Goal: Transaction & Acquisition: Purchase product/service

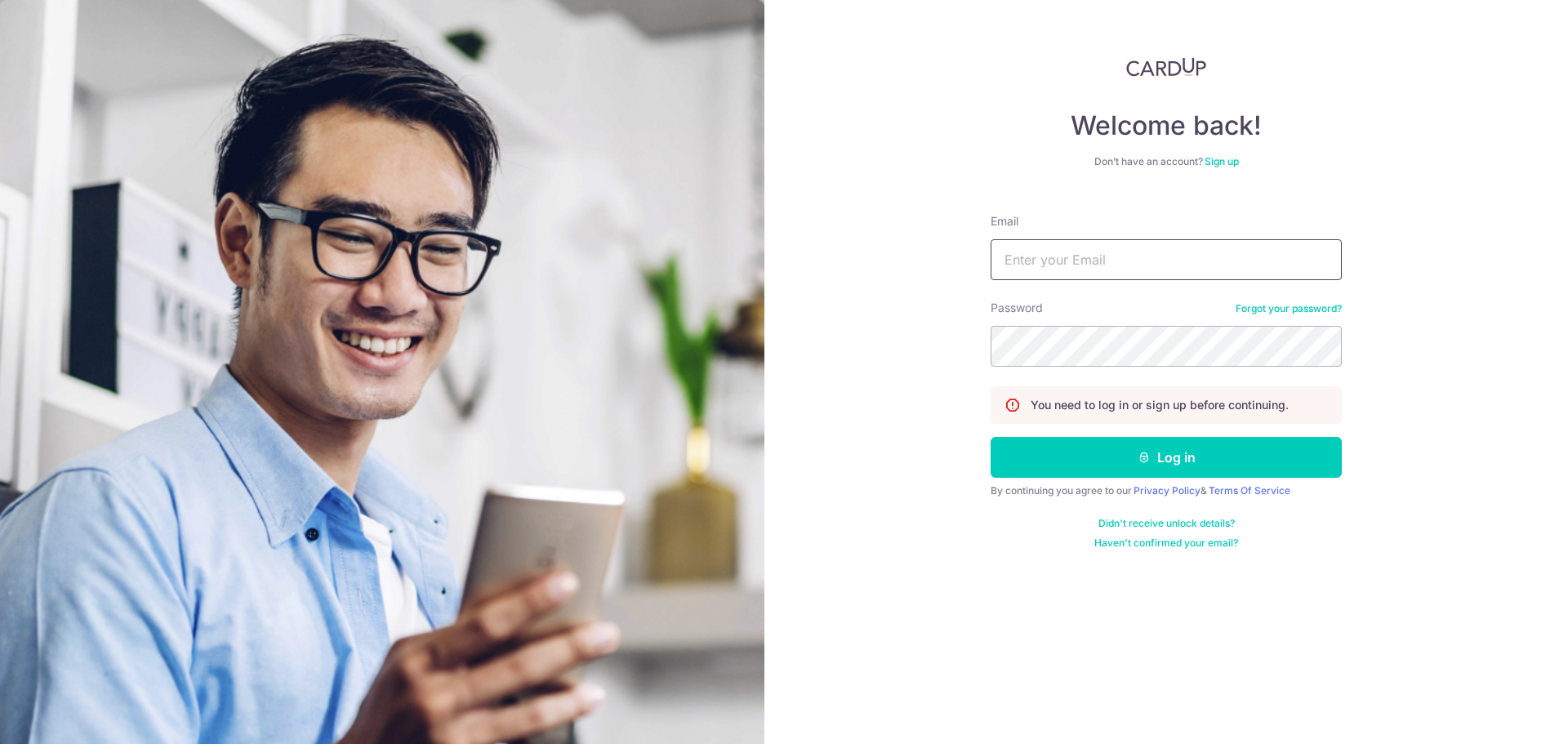
drag, startPoint x: 0, startPoint y: 0, endPoint x: 1056, endPoint y: 257, distance: 1086.8
click at [1056, 257] on input "Email" at bounding box center [1166, 260] width 351 height 41
type input "brookesjared@gmail.com"
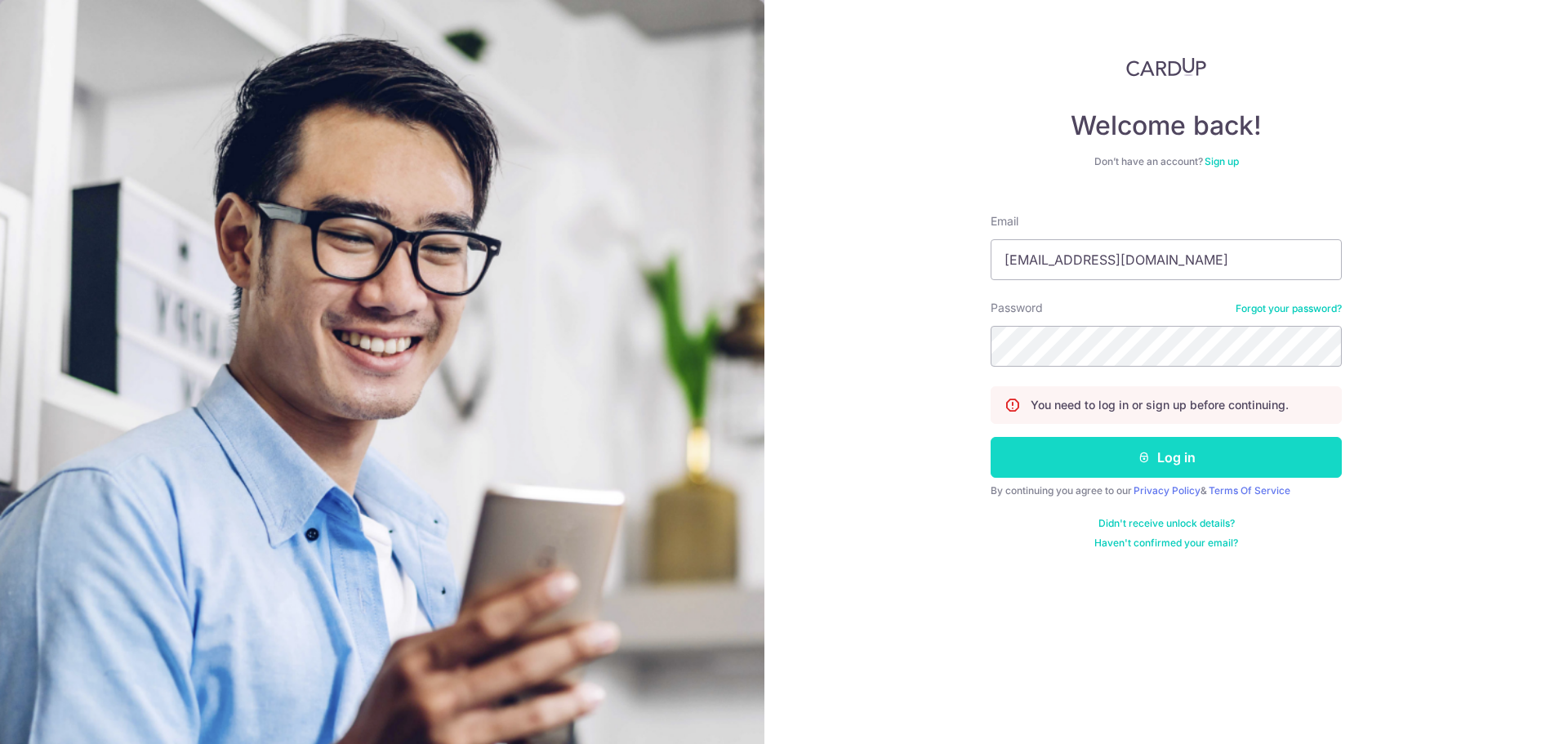
click at [1122, 464] on button "Log in" at bounding box center [1166, 457] width 351 height 41
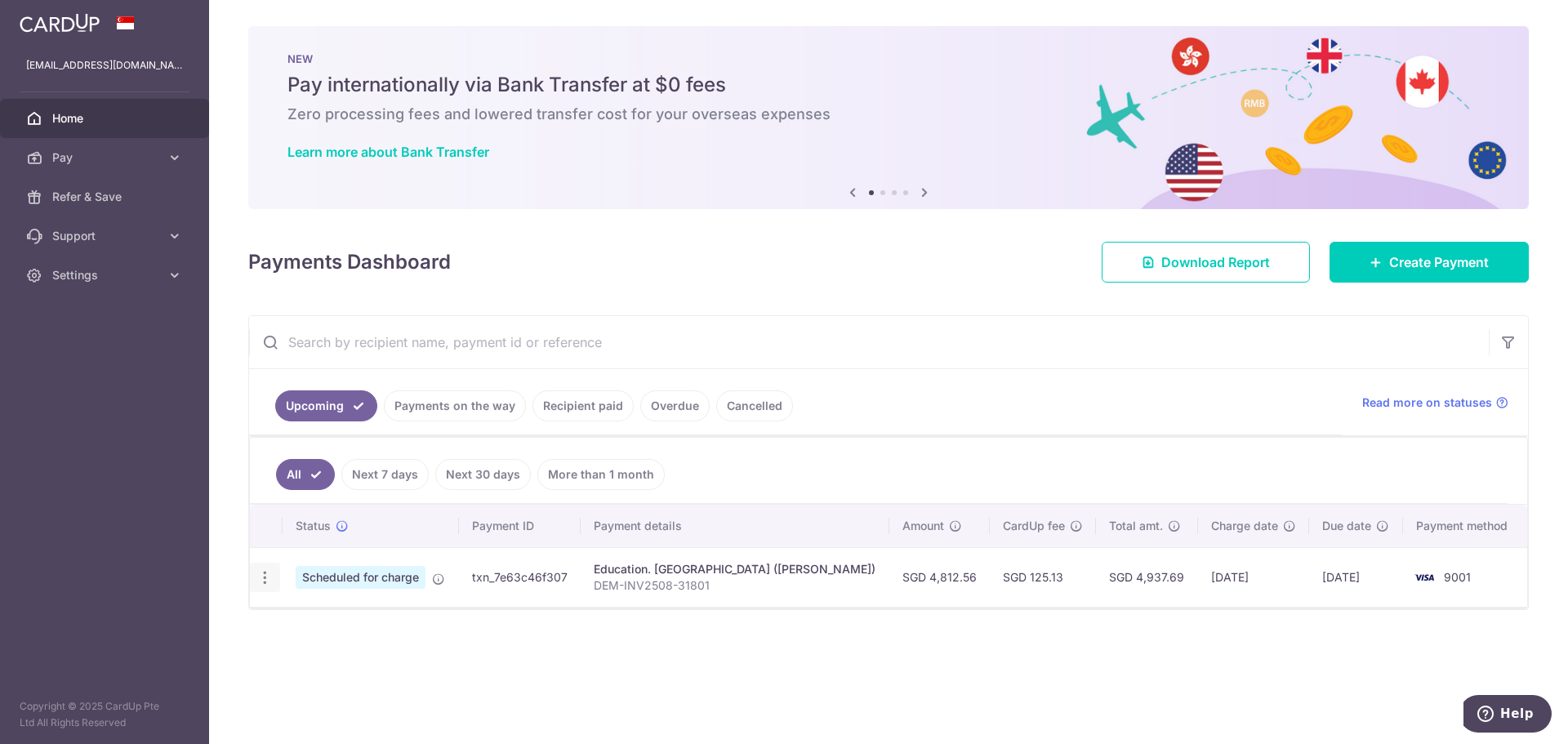
click at [260, 579] on icon "button" at bounding box center [264, 577] width 17 height 17
click at [310, 657] on span "Cancel payment" at bounding box center [352, 662] width 110 height 19
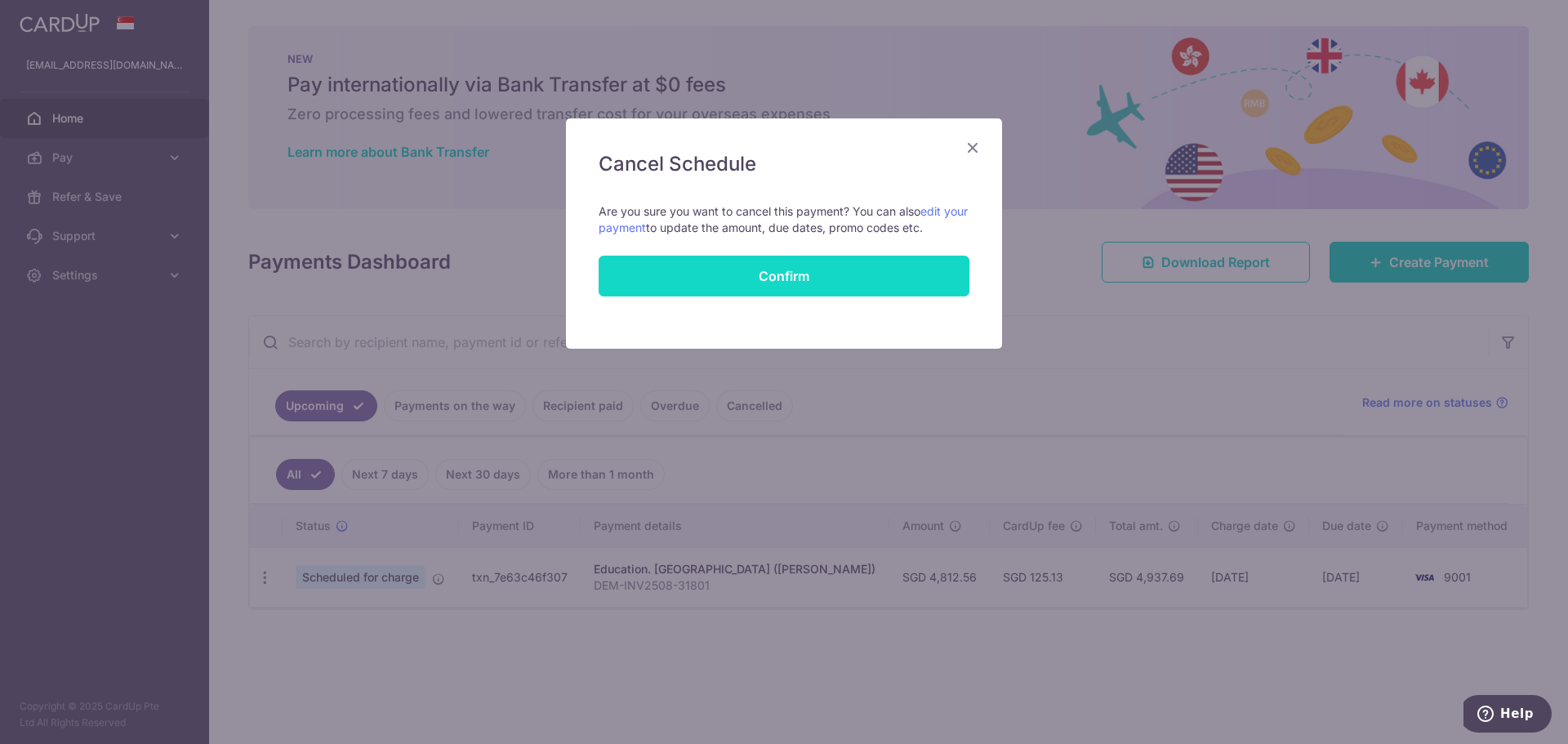
click at [756, 276] on button "Confirm" at bounding box center [784, 276] width 371 height 41
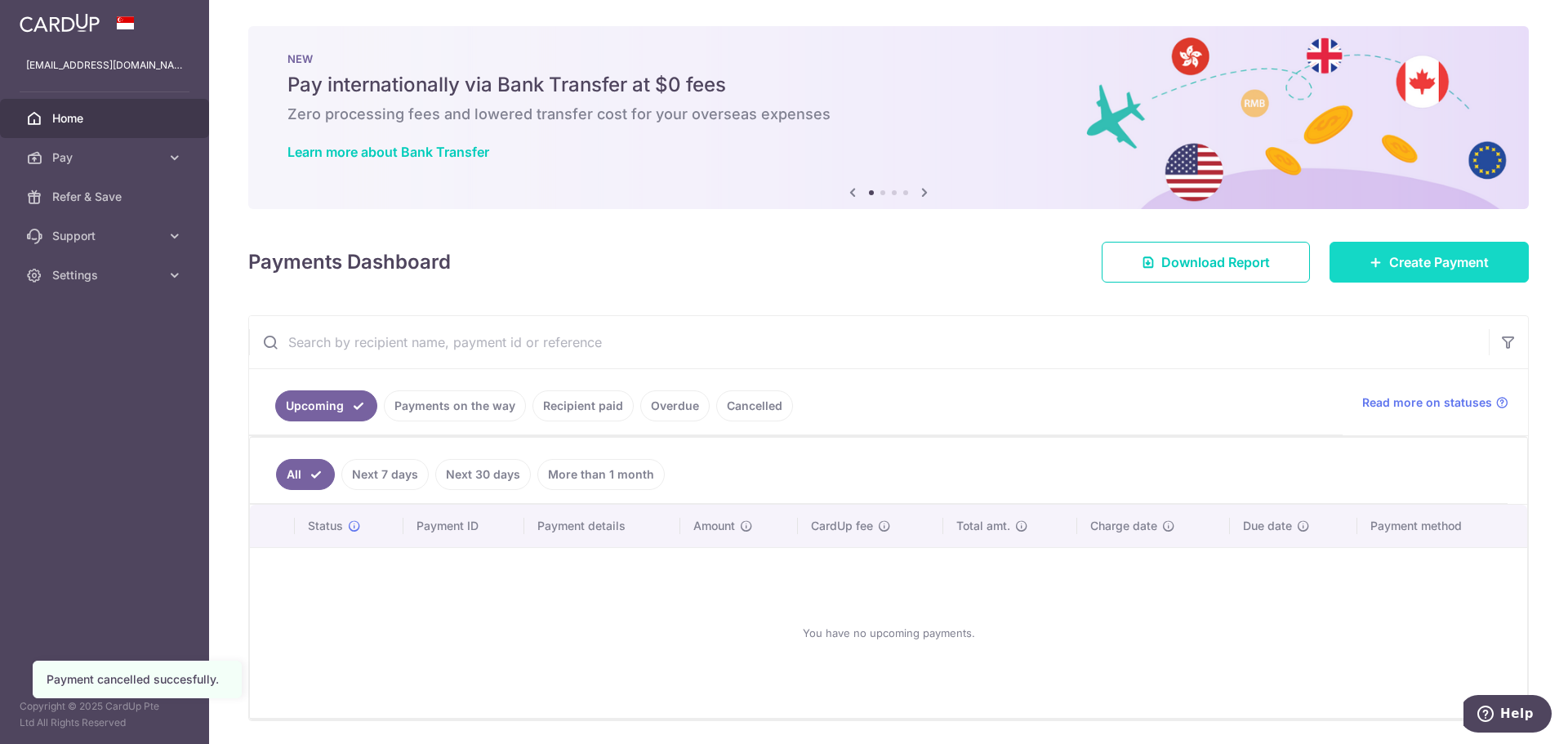
click at [1402, 265] on span "Create Payment" at bounding box center [1438, 262] width 99 height 19
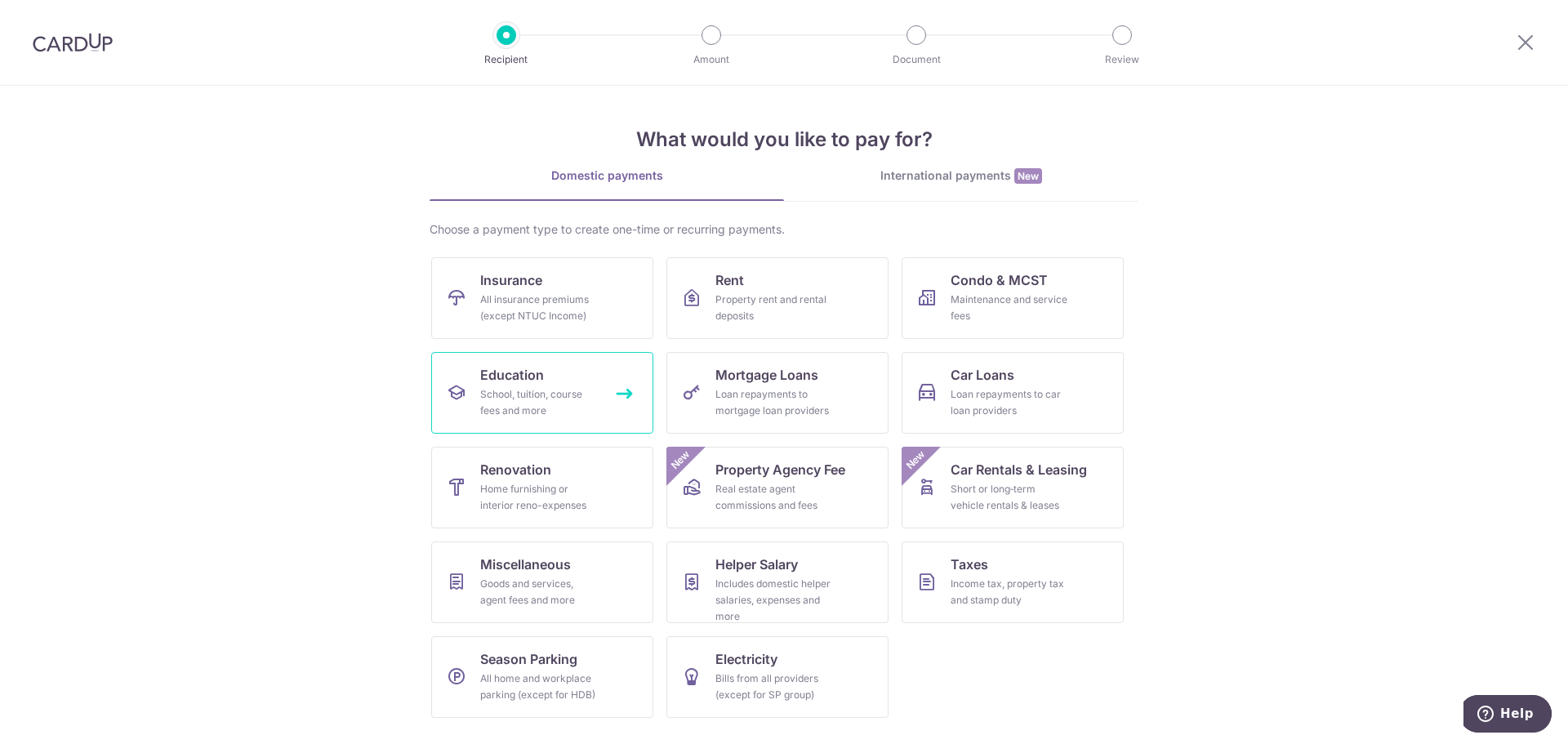
click at [513, 410] on div "School, tuition, course fees and more" at bounding box center [539, 401] width 118 height 32
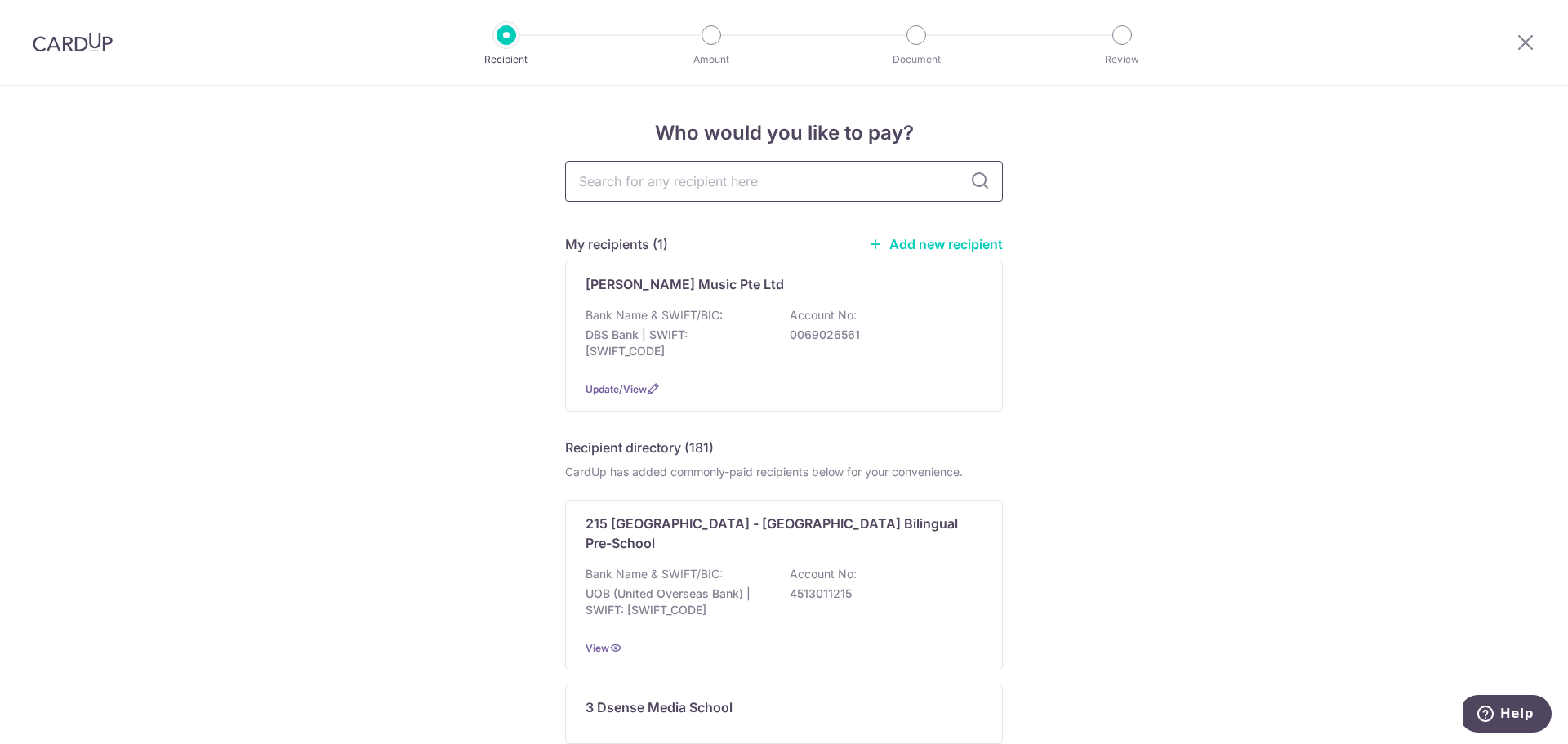
click at [623, 183] on input "text" at bounding box center [784, 181] width 437 height 41
type input "dover cou"
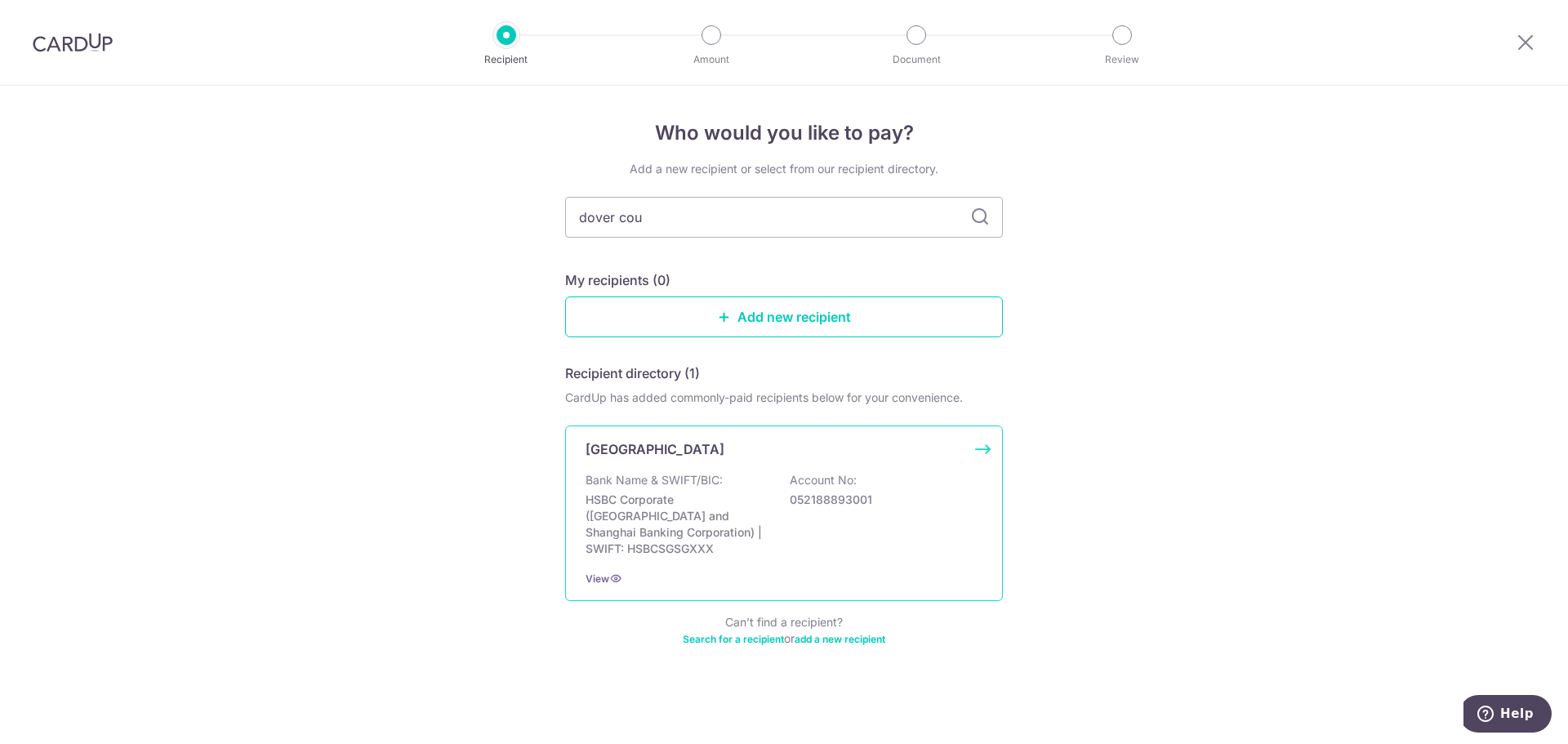
click at [715, 493] on p "HSBC Corporate (Hongkong and Shanghai Banking Corporation) | SWIFT: HSBCSGSGXXX" at bounding box center [677, 524] width 183 height 65
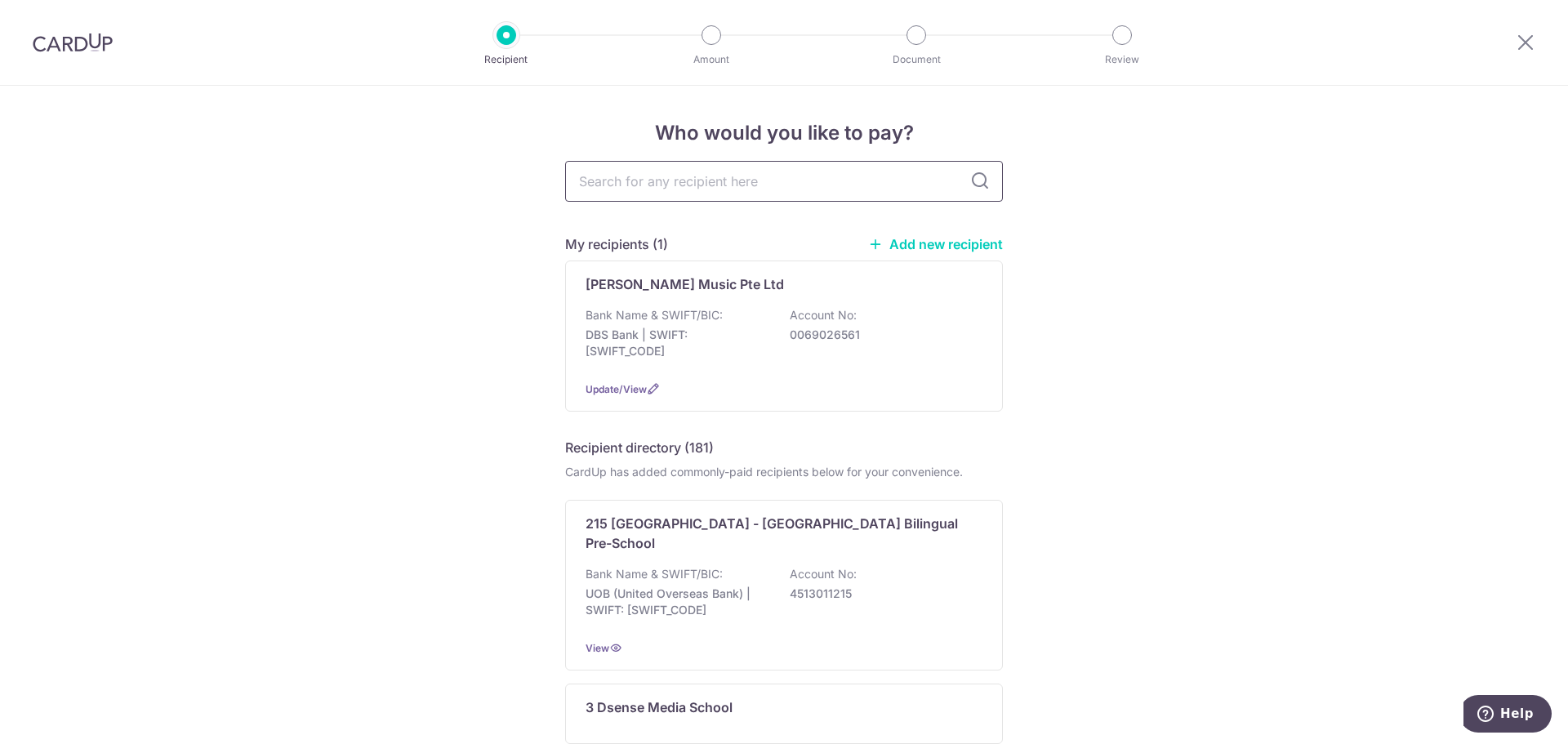
click at [640, 180] on input "text" at bounding box center [784, 181] width 437 height 41
type input "dover court"
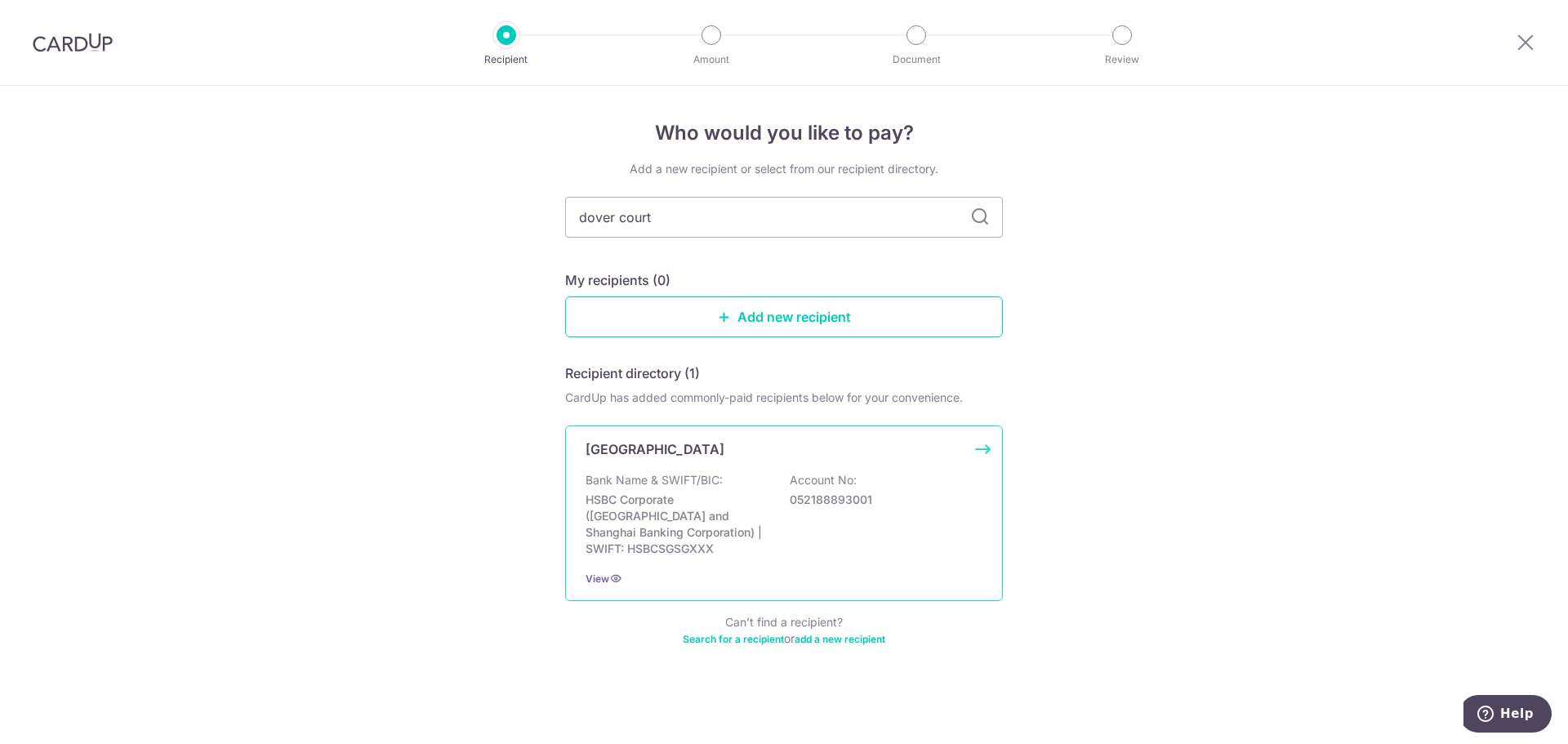
click at [788, 508] on div "Bank Name & SWIFT/BIC: HSBC Corporate (Hongkong and Shanghai Banking Corporatio…" at bounding box center [784, 515] width 397 height 85
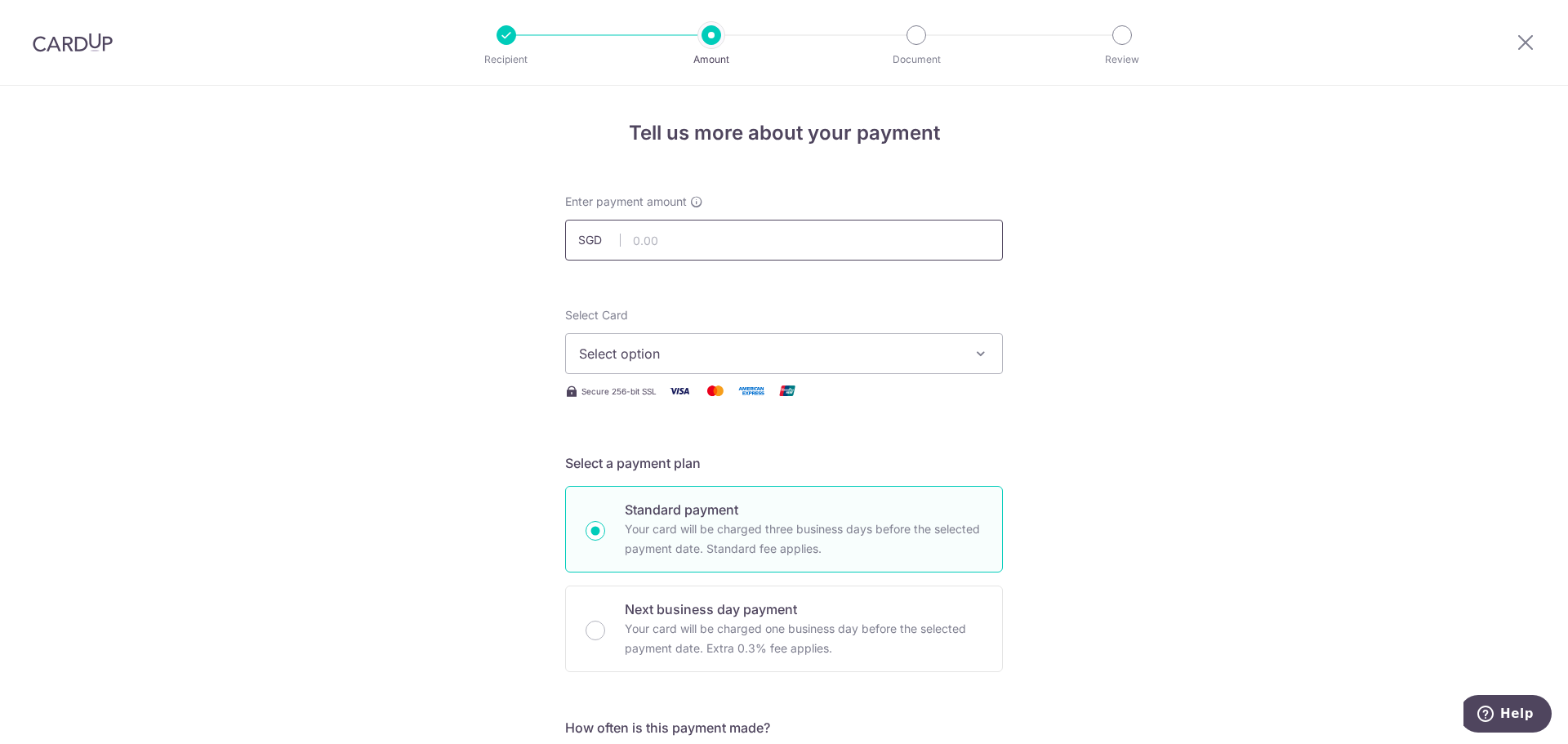
click at [645, 248] on input "text" at bounding box center [784, 240] width 437 height 41
type input "3,230.00"
click at [591, 362] on span "Select option" at bounding box center [769, 353] width 380 height 19
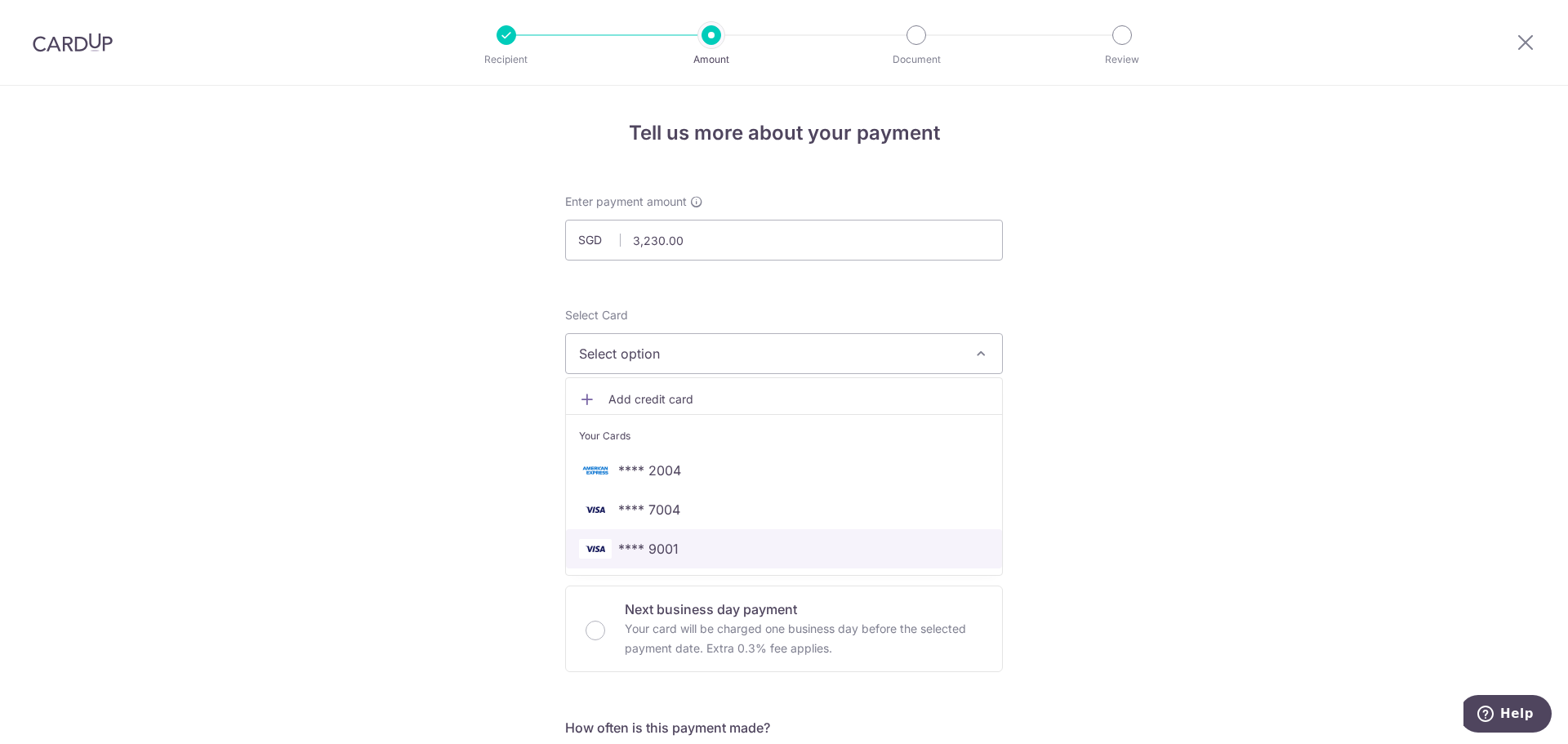
click at [624, 539] on span "**** 9001" at bounding box center [648, 548] width 61 height 19
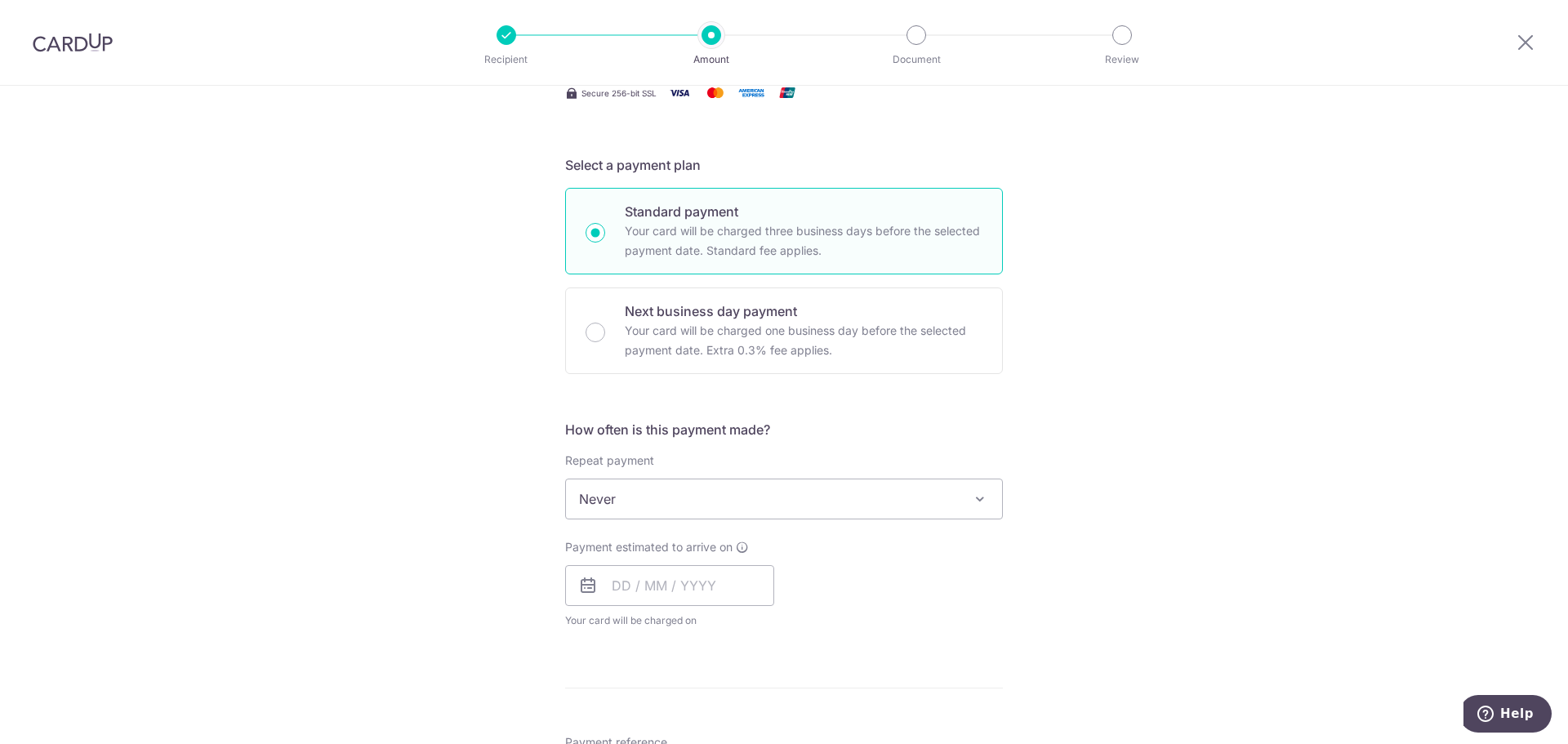
scroll to position [327, 0]
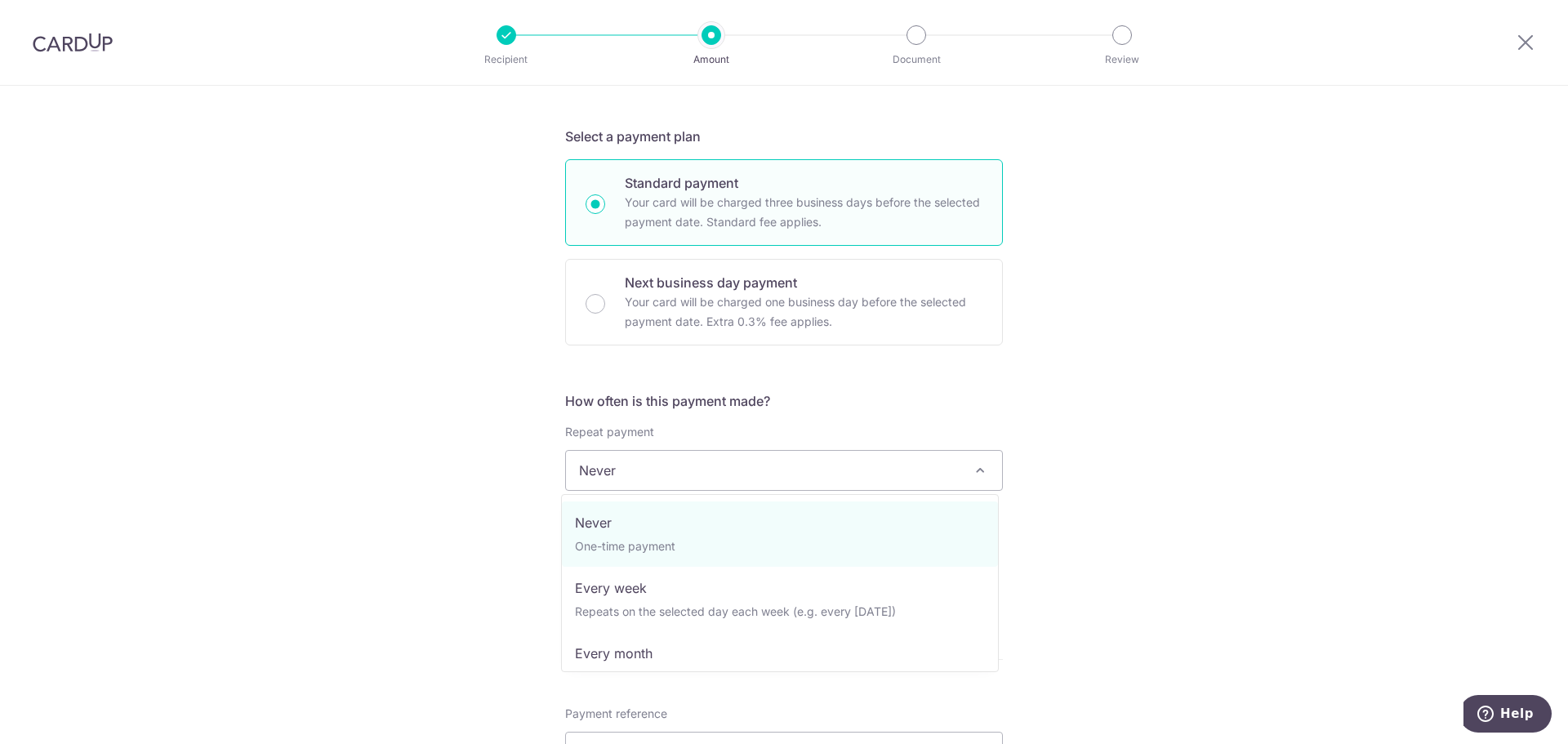
click at [605, 476] on span "Never" at bounding box center [784, 470] width 436 height 40
click at [540, 458] on div "Tell us more about your payment Enter payment amount SGD 3,230.00 3230.00 Selec…" at bounding box center [784, 497] width 1568 height 1477
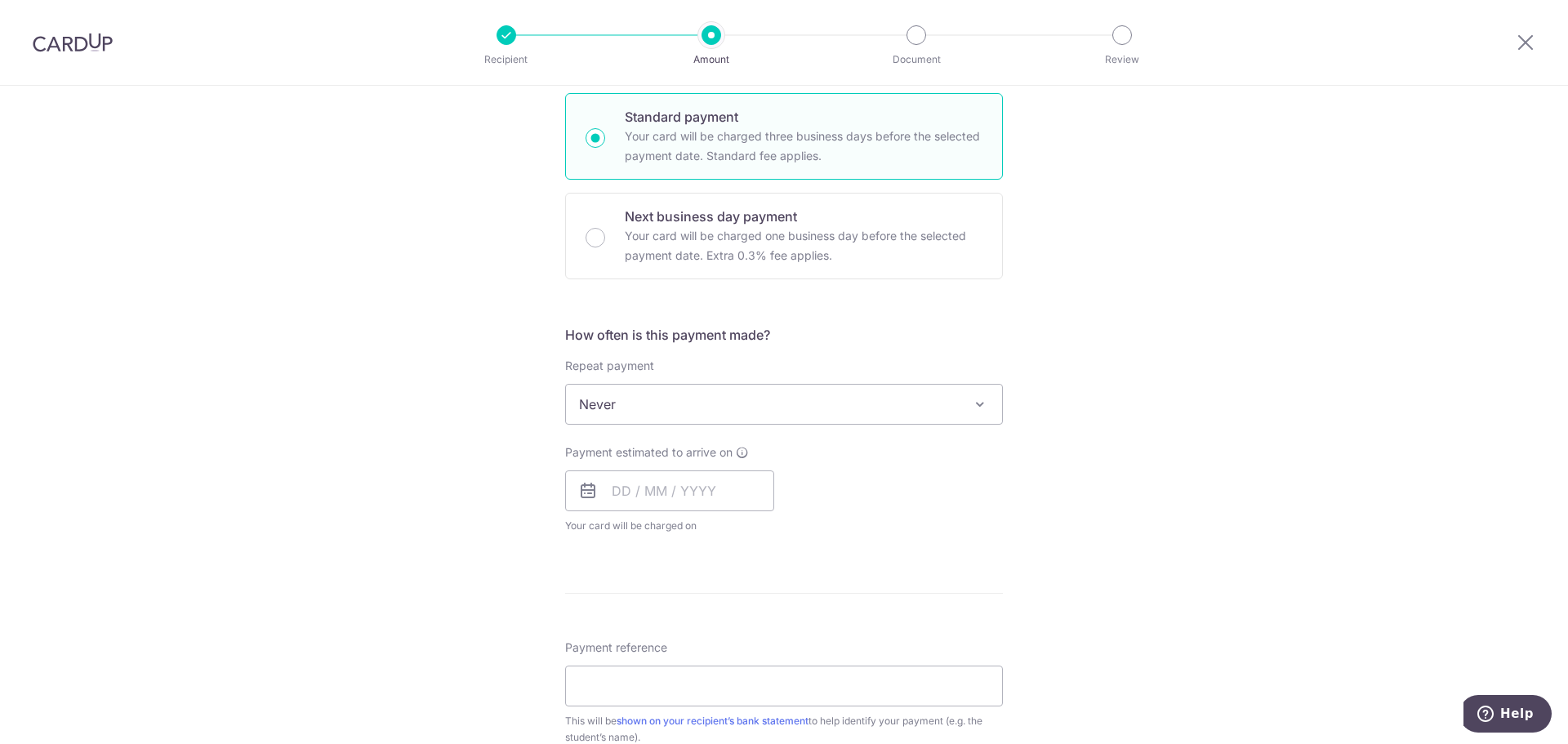
scroll to position [490, 0]
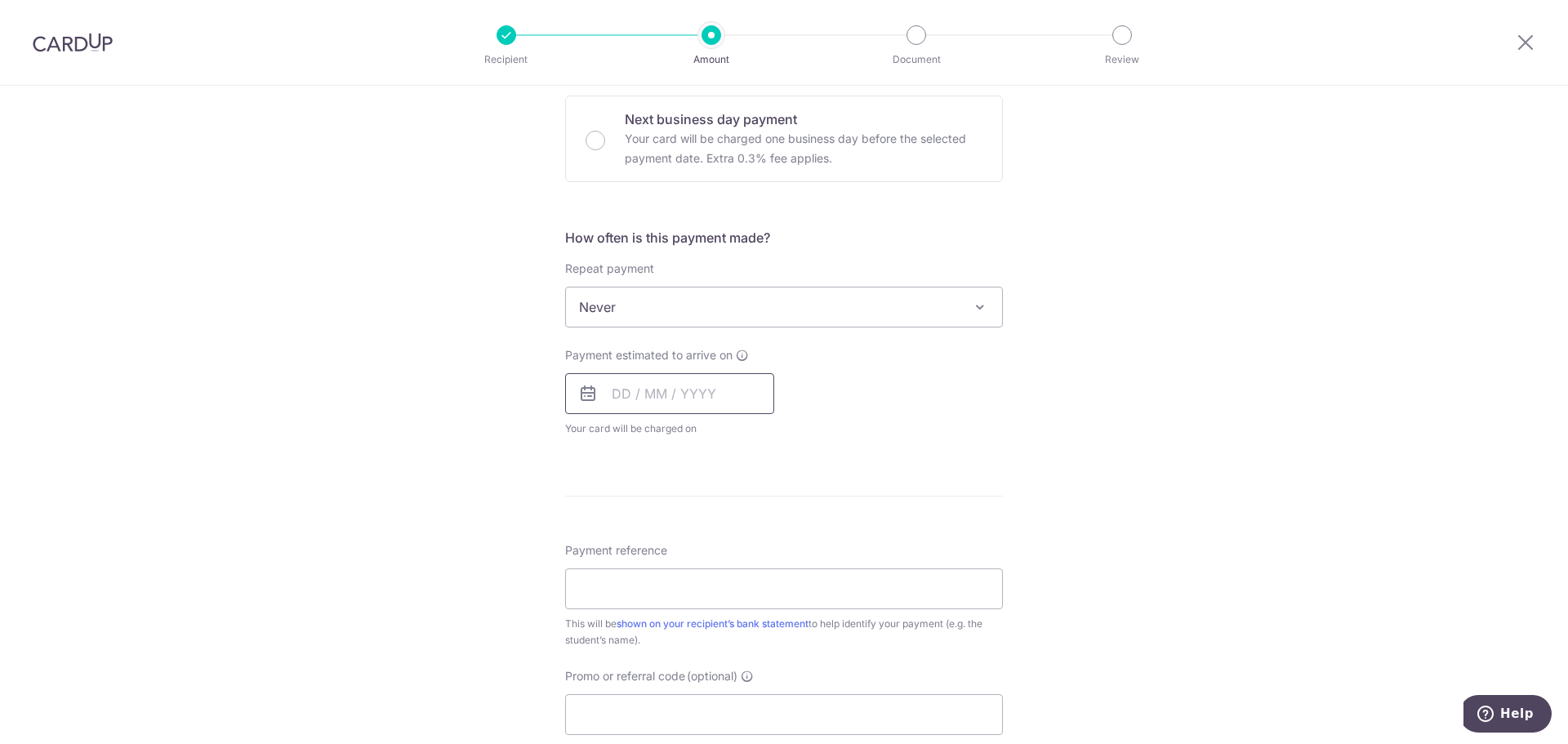
click at [611, 405] on input "text" at bounding box center [669, 393] width 209 height 41
click at [615, 401] on input "text" at bounding box center [669, 393] width 209 height 41
click at [659, 567] on link "16" at bounding box center [664, 575] width 26 height 26
type input "16/09/2025"
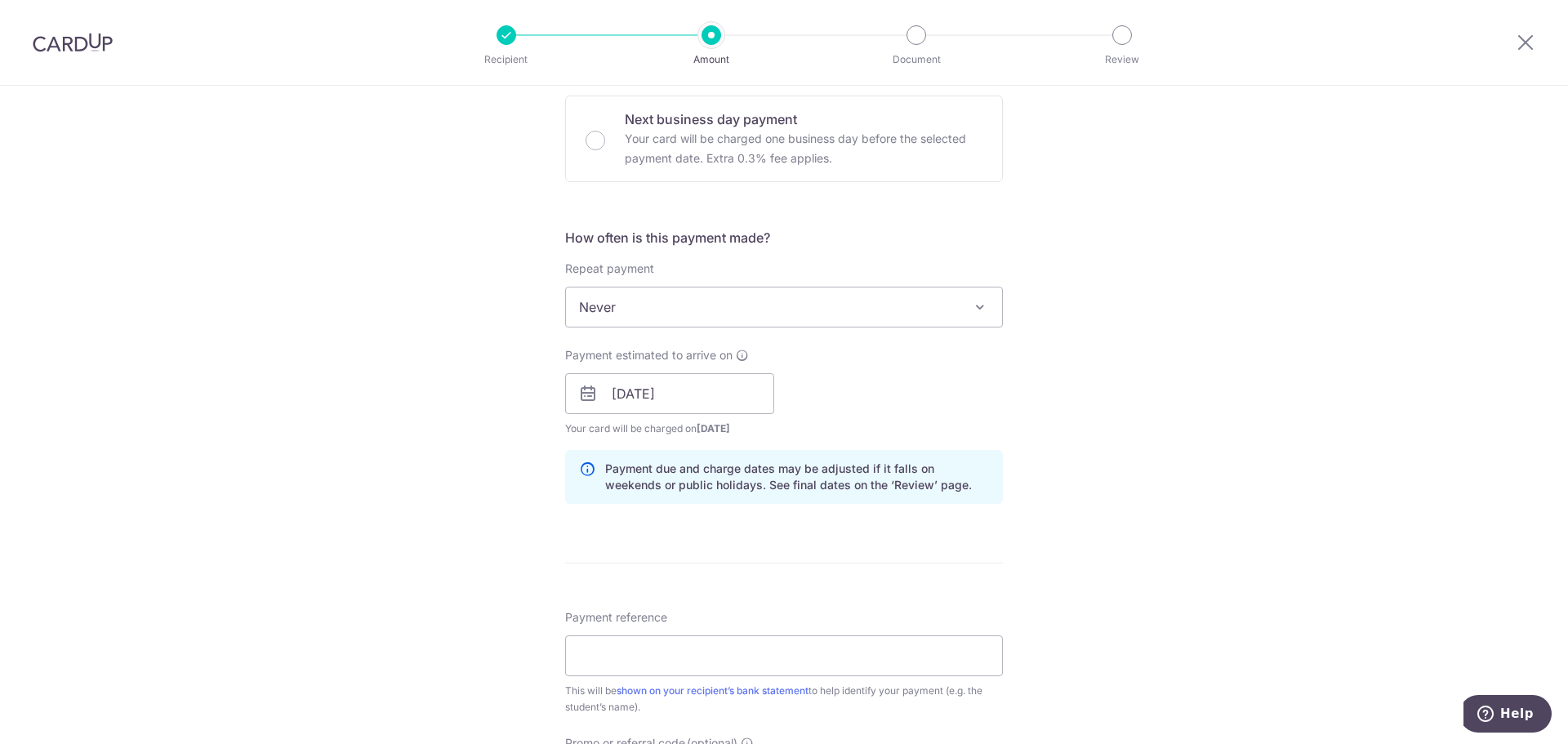
click at [485, 457] on div "Tell us more about your payment Enter payment amount SGD 3,230.00 3230.00 Selec…" at bounding box center [784, 367] width 1568 height 1544
click at [595, 141] on input "Next business day payment Your card will be charged one business day before the…" at bounding box center [595, 140] width 19 height 19
radio input "true"
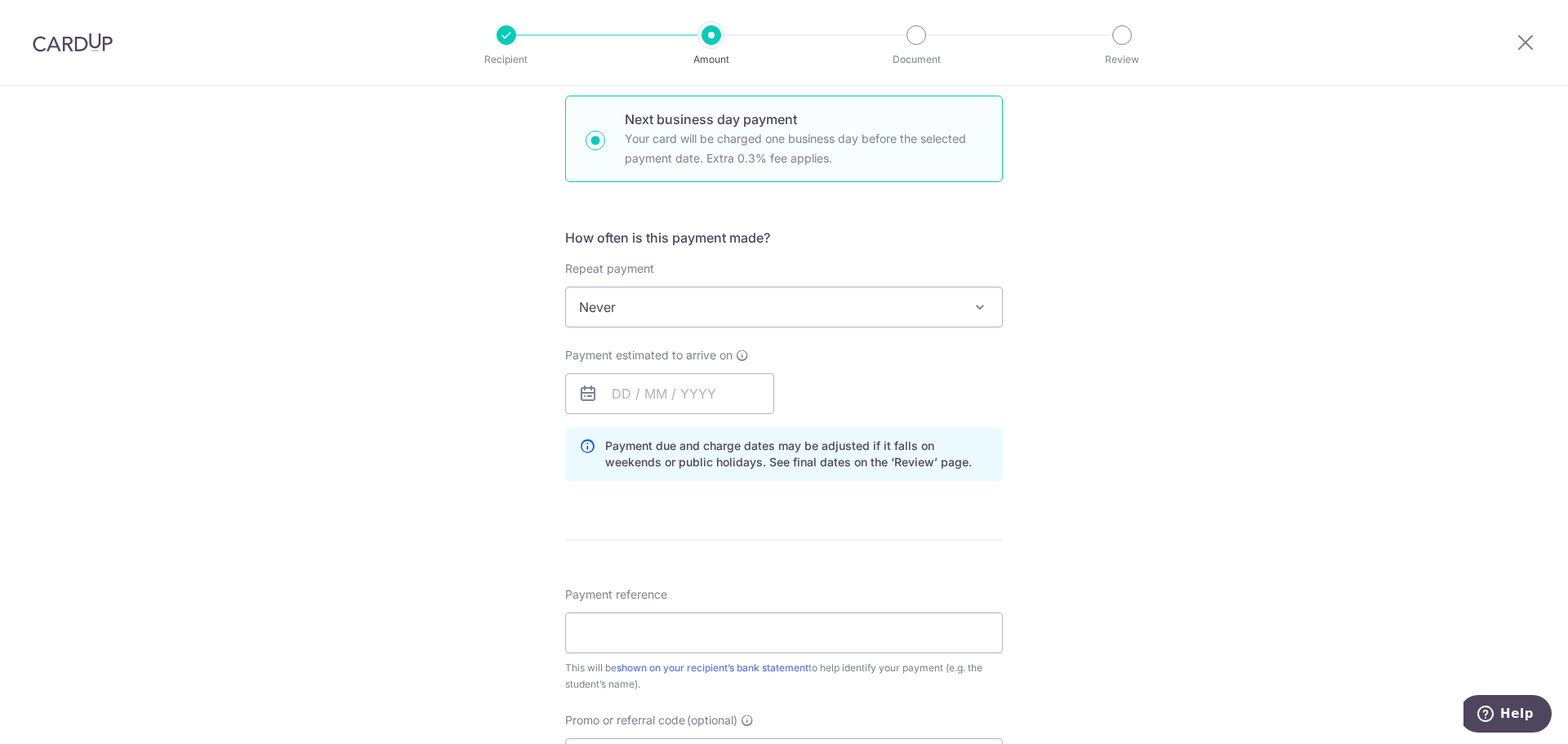
click at [515, 417] on div "Tell us more about your payment Enter payment amount SGD 3,230.00 3230.00 Selec…" at bounding box center [784, 396] width 1568 height 1600
click at [640, 402] on input "text" at bounding box center [669, 393] width 209 height 41
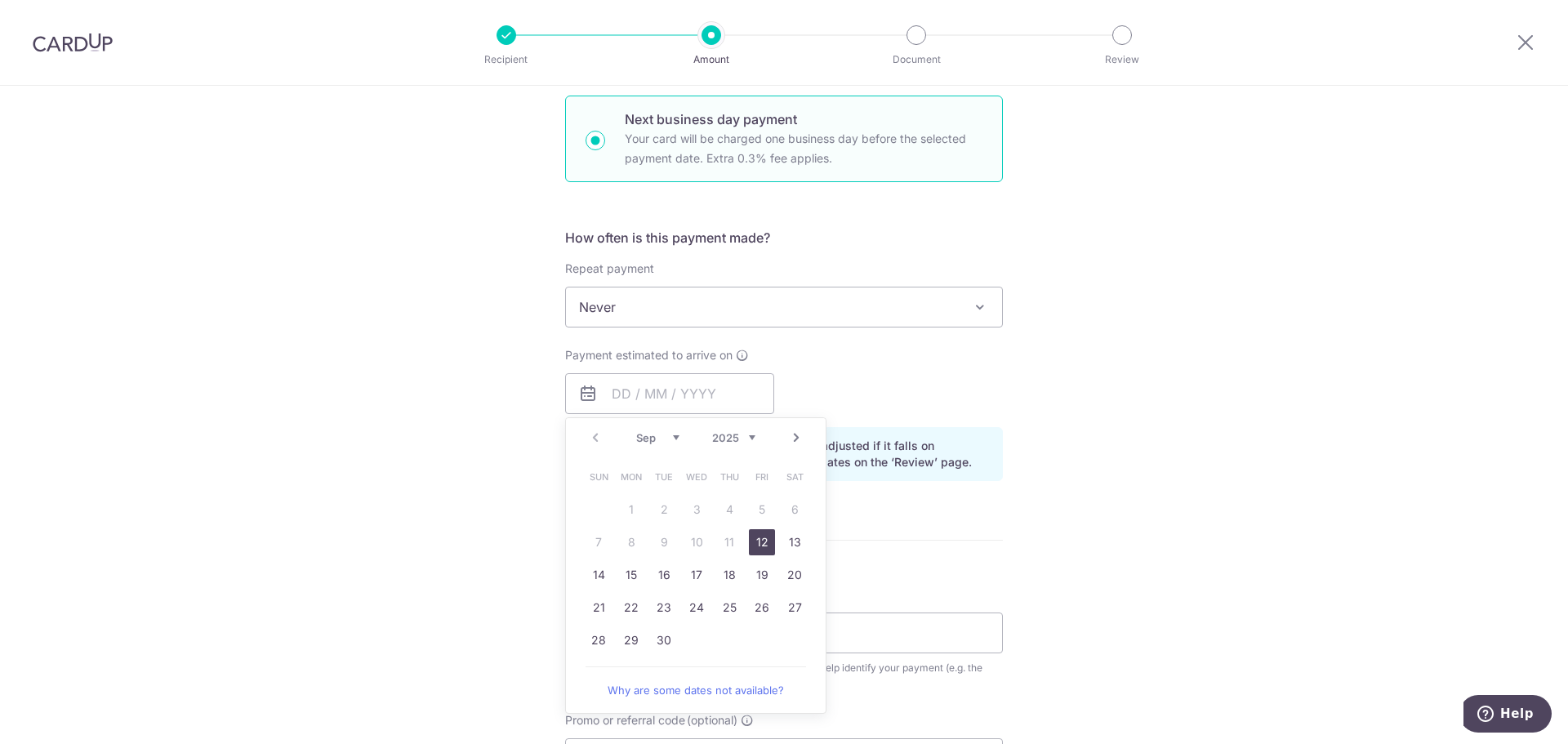
click at [755, 539] on link "12" at bounding box center [761, 542] width 26 height 26
type input "[DATE]"
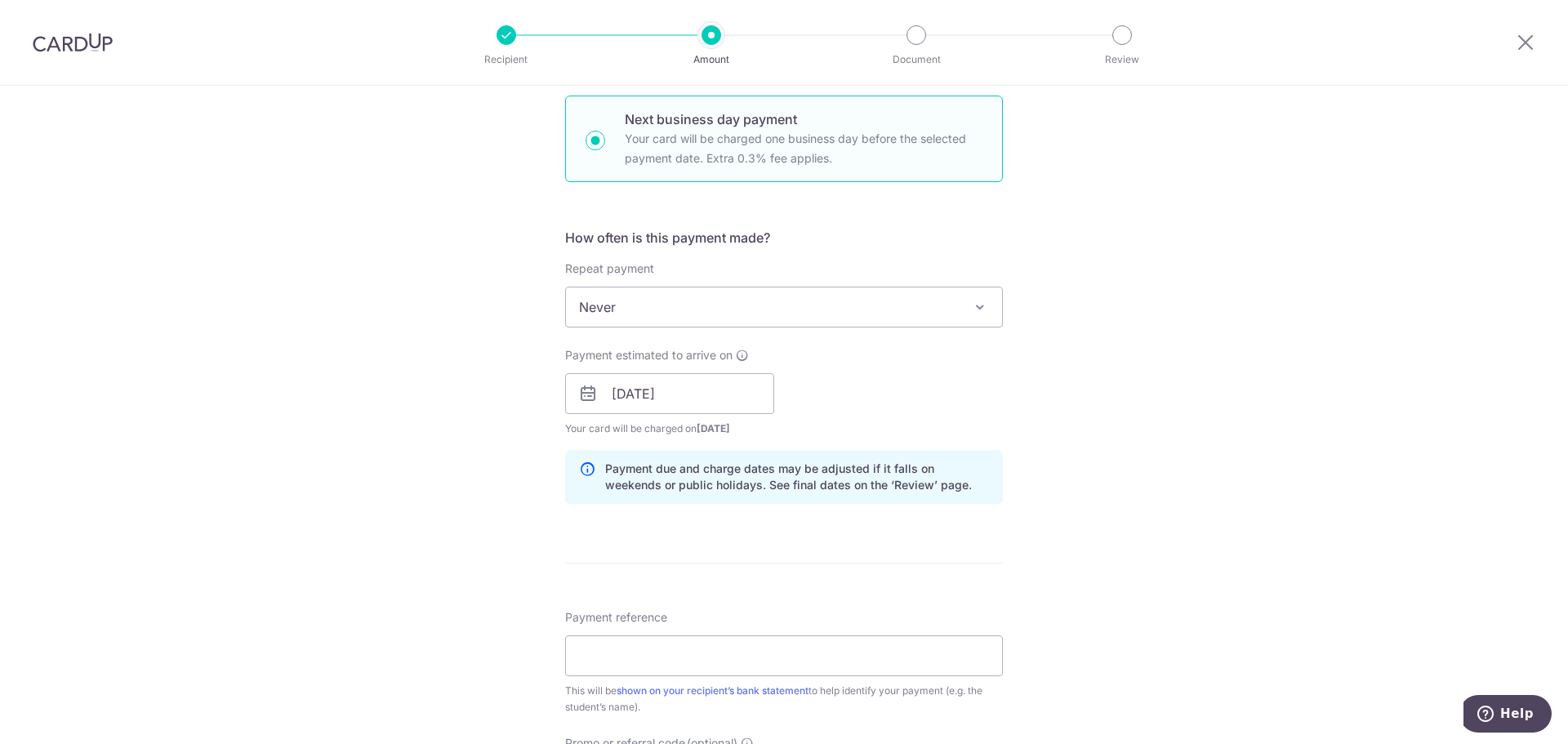
click at [470, 441] on div "Tell us more about your payment Enter payment amount SGD 3,230.00 3230.00 Selec…" at bounding box center [784, 407] width 1568 height 1623
click at [378, 414] on div "Tell us more about your payment Enter payment amount SGD 3,230.00 3230.00 Selec…" at bounding box center [784, 407] width 1568 height 1623
click at [594, 649] on input "Payment reference" at bounding box center [784, 656] width 437 height 41
click at [597, 659] on input "Payment reference" at bounding box center [784, 656] width 437 height 41
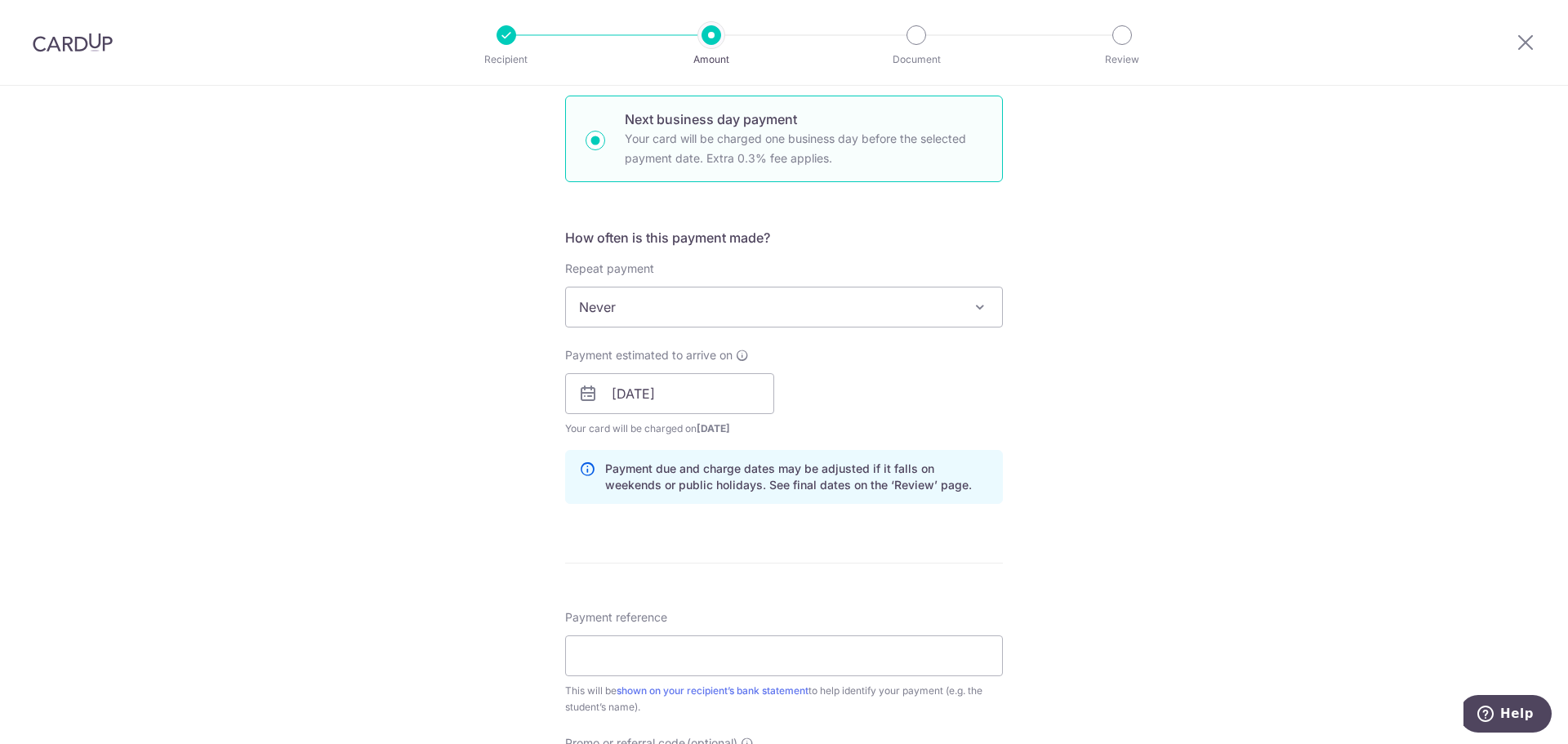
click at [550, 575] on div "Tell us more about your payment Enter payment amount SGD 3,230.00 3230.00 Selec…" at bounding box center [784, 407] width 1568 height 1623
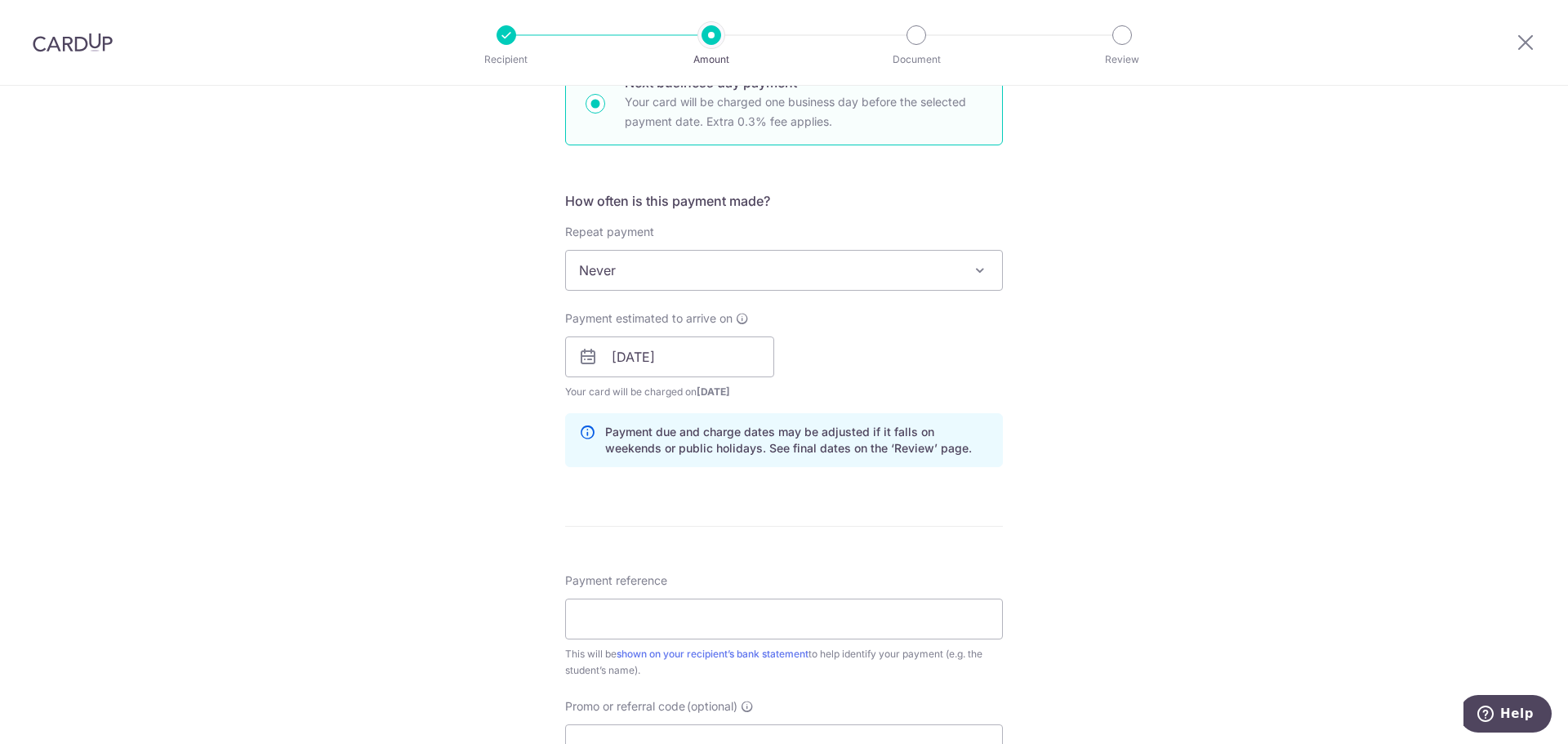
scroll to position [653, 0]
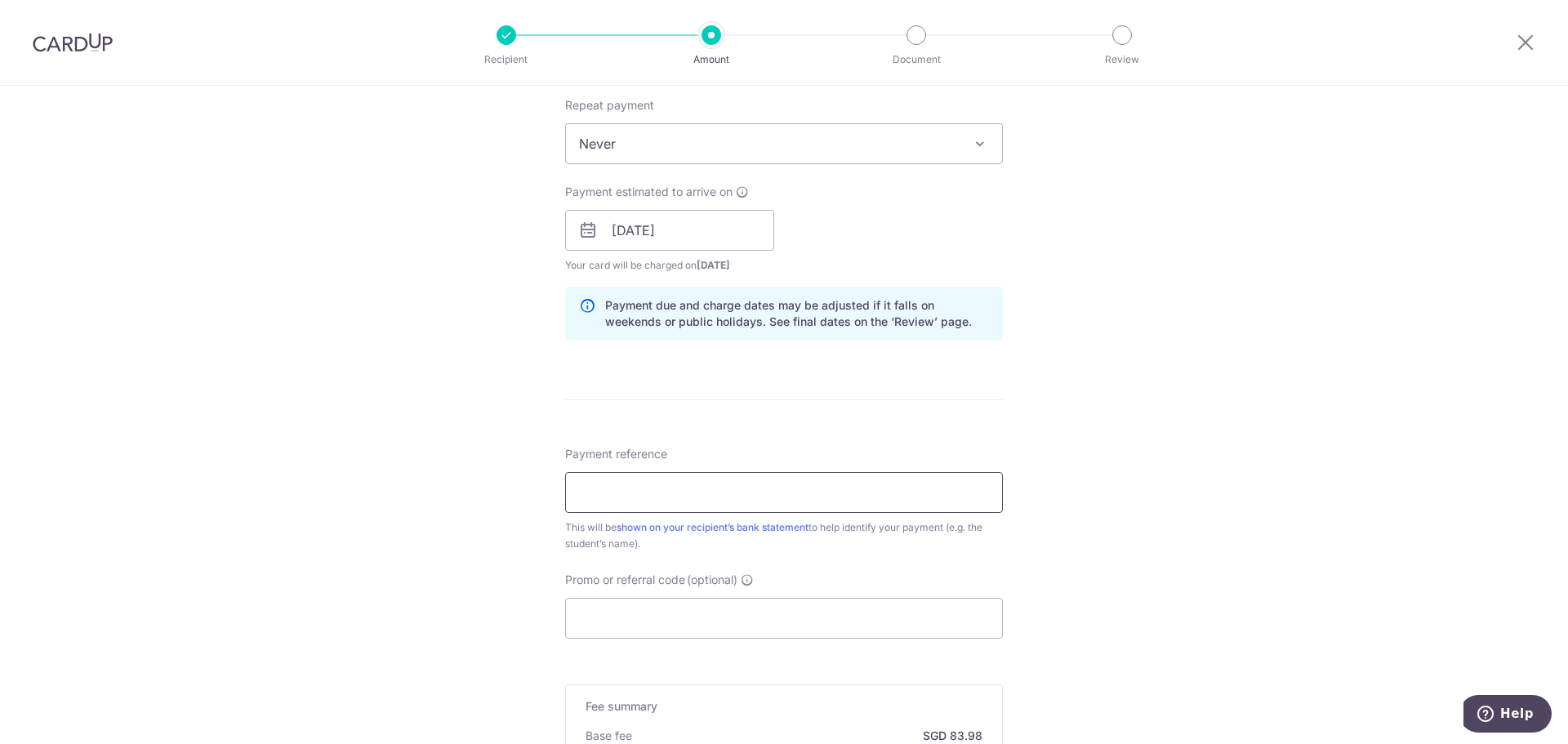
click at [589, 488] on input "Payment reference" at bounding box center [784, 493] width 437 height 41
click at [523, 488] on div "Tell us more about your payment Enter payment amount SGD 3,230.00 3230.00 Selec…" at bounding box center [784, 244] width 1568 height 1623
click at [613, 493] on input "Noah Brookes" at bounding box center [784, 493] width 437 height 41
type input "[PERSON_NAME]"
click at [465, 497] on div "Tell us more about your payment Enter payment amount SGD 3,230.00 3230.00 Selec…" at bounding box center [784, 244] width 1568 height 1623
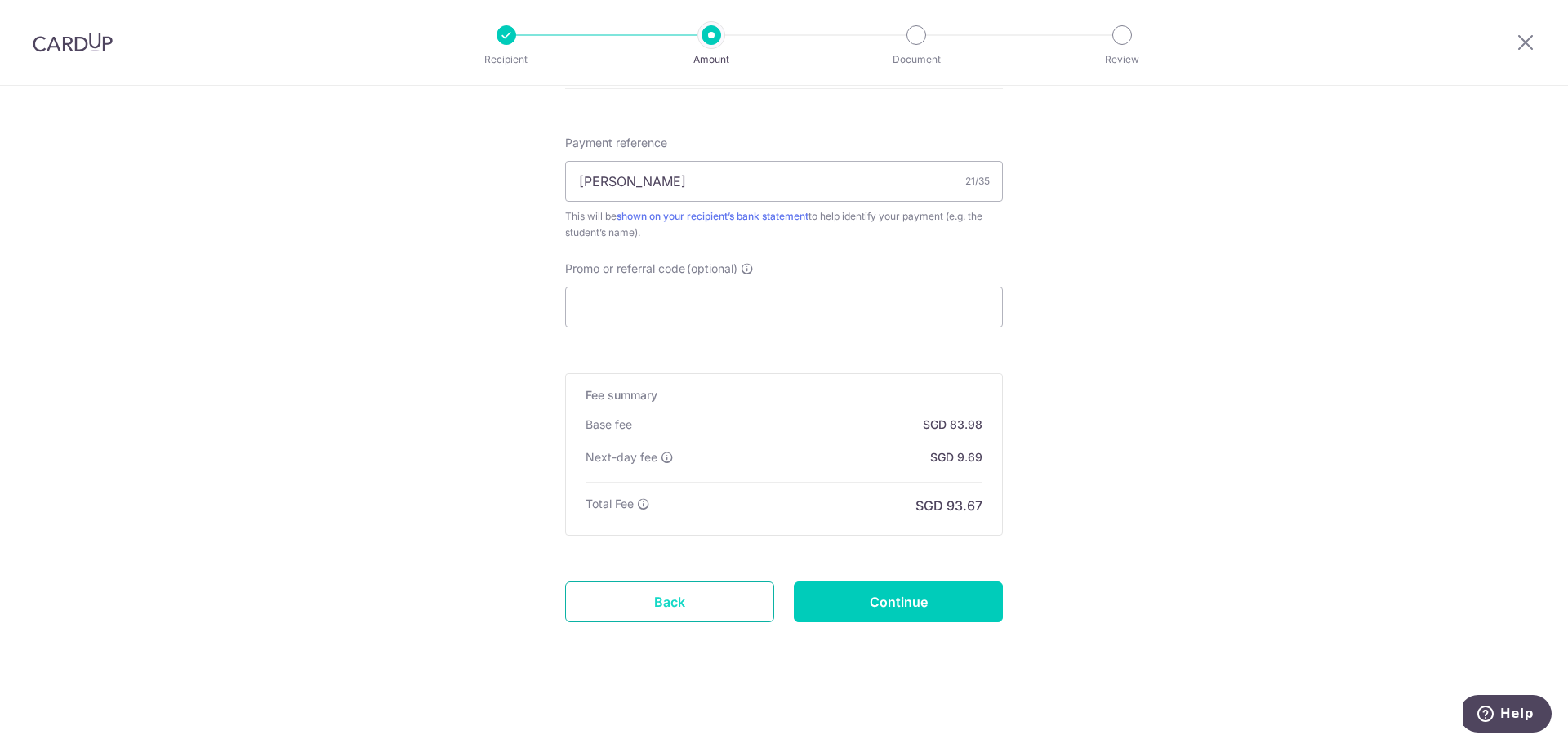
scroll to position [965, 0]
click at [876, 599] on input "Continue" at bounding box center [898, 600] width 209 height 41
type input "Create Schedule"
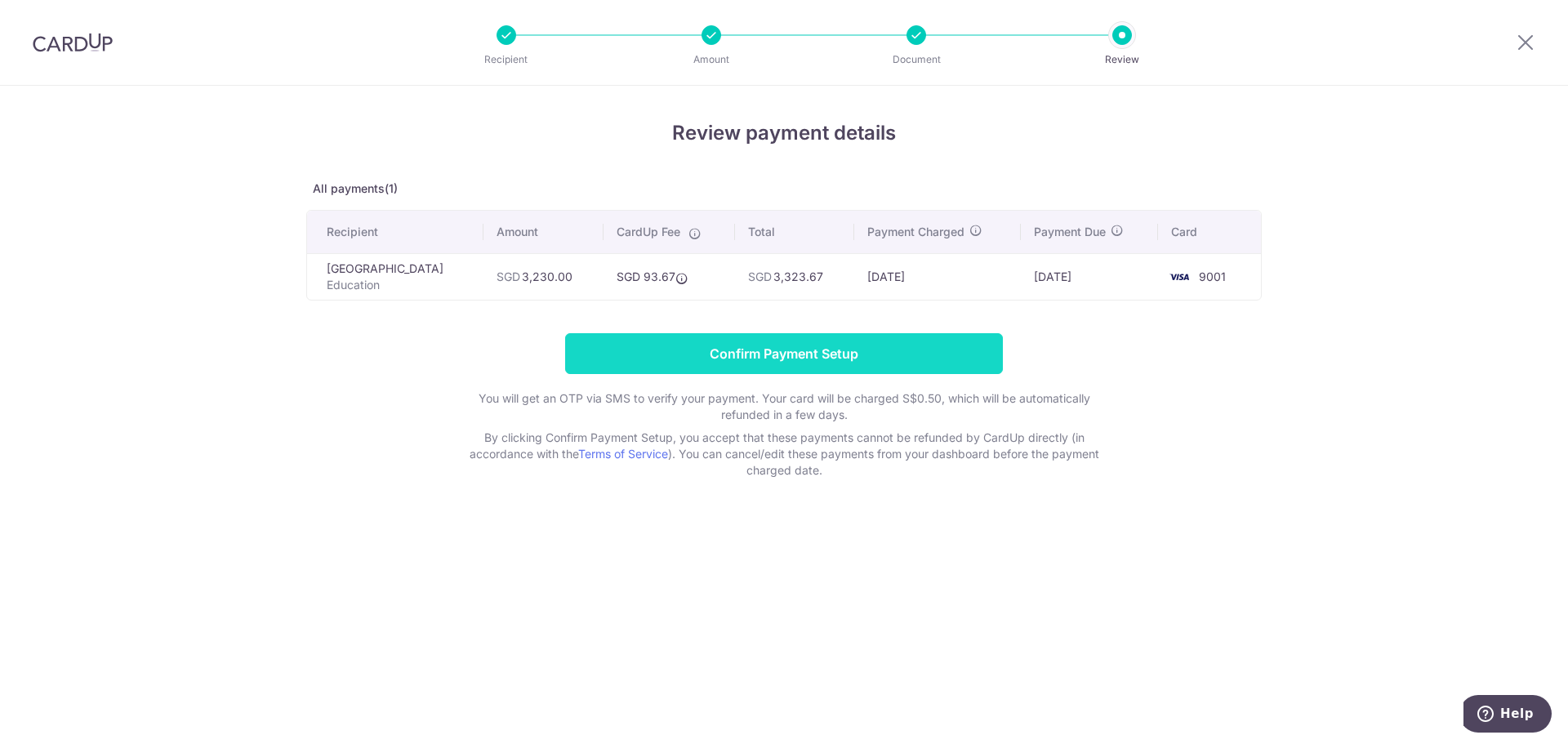
click at [814, 354] on input "Confirm Payment Setup" at bounding box center [784, 354] width 437 height 41
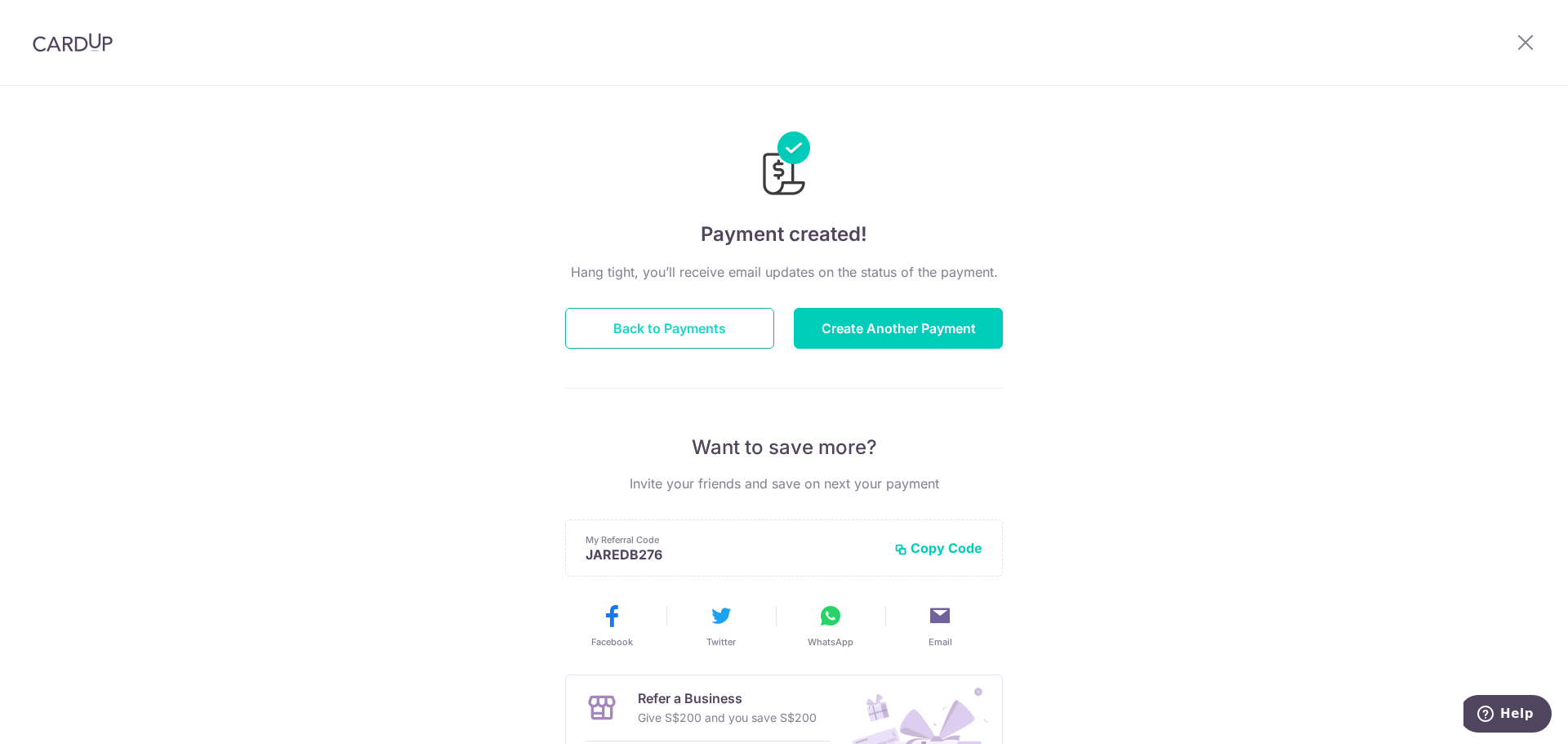
click at [663, 313] on button "Back to Payments" at bounding box center [669, 328] width 209 height 41
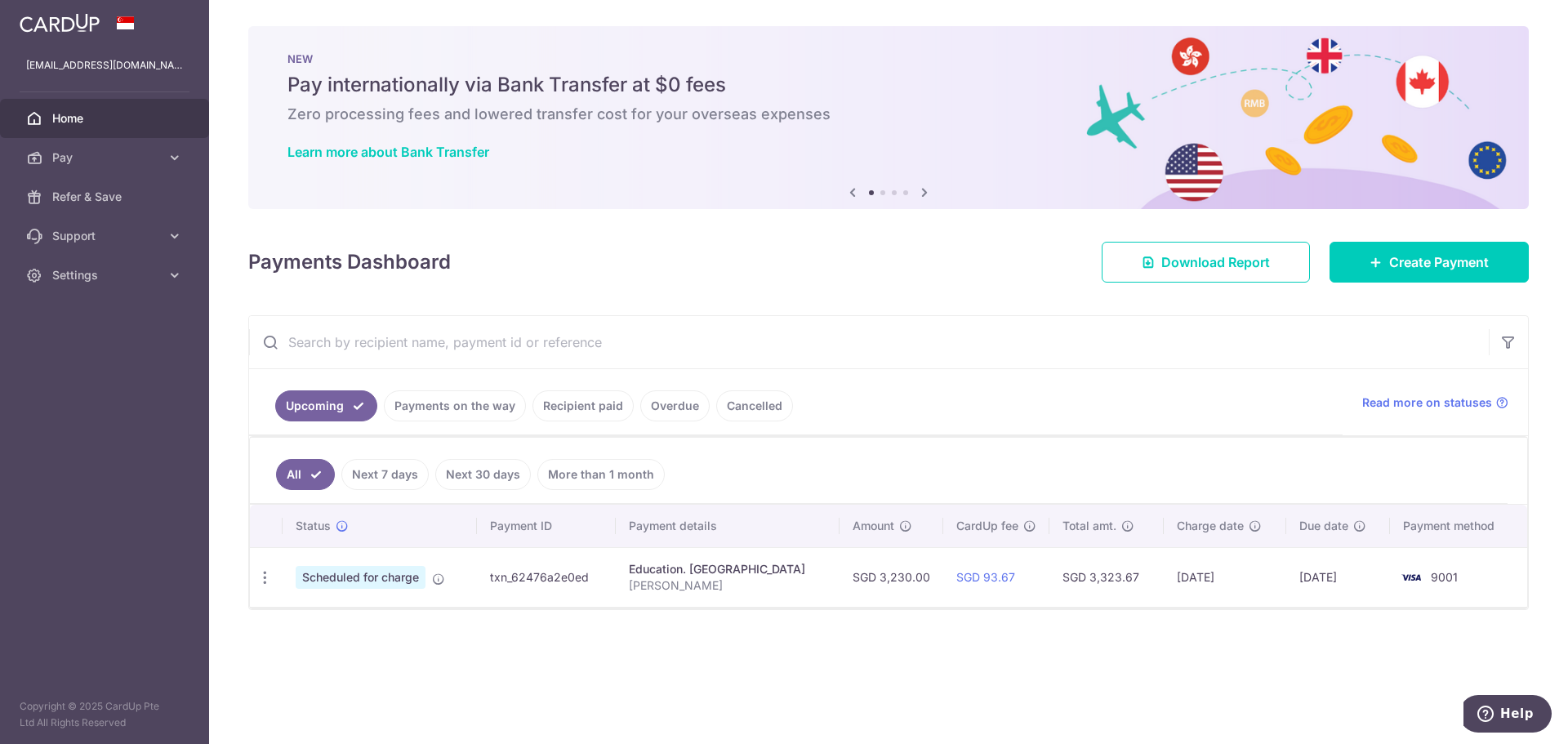
click at [1273, 472] on ul "All Next 7 days Next 30 days More than 1 month" at bounding box center [878, 471] width 1258 height 66
